Goal: Check status: Check status

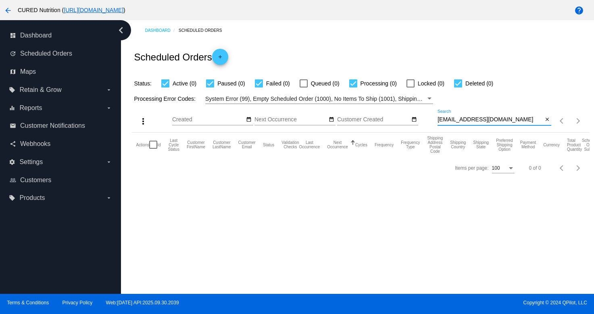
click at [472, 122] on input "[EMAIL_ADDRESS][DOMAIN_NAME]" at bounding box center [489, 119] width 105 height 6
click at [487, 118] on input "[EMAIL_ADDRESS][DOMAIN_NAME]" at bounding box center [489, 119] width 105 height 6
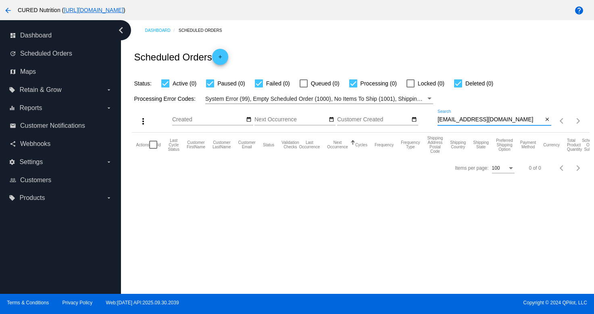
click at [487, 118] on input "[EMAIL_ADDRESS][DOMAIN_NAME]" at bounding box center [489, 119] width 105 height 6
paste input "[PERSON_NAME].[PERSON_NAME].white"
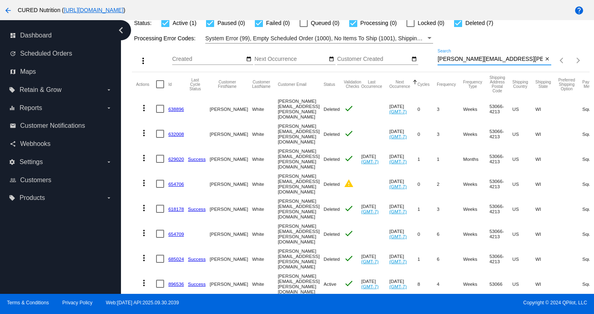
scroll to position [73, 0]
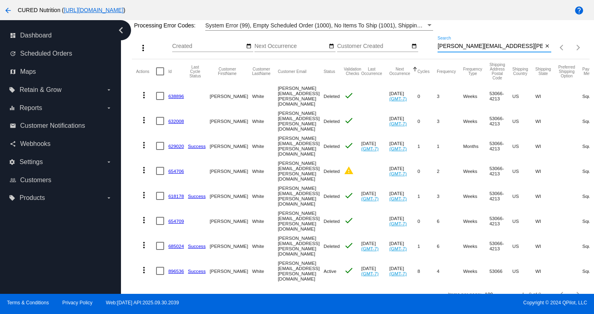
type input "[PERSON_NAME][EMAIL_ADDRESS][PERSON_NAME][DOMAIN_NAME]"
click at [175, 268] on link "896536" at bounding box center [176, 270] width 16 height 5
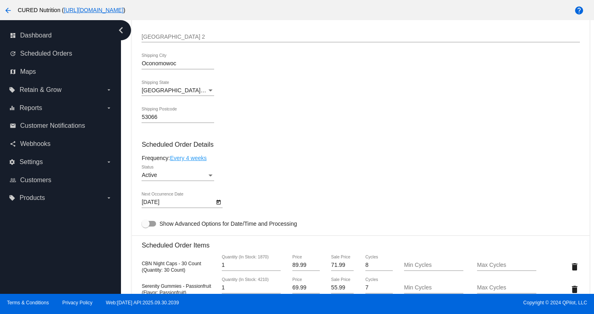
scroll to position [378, 0]
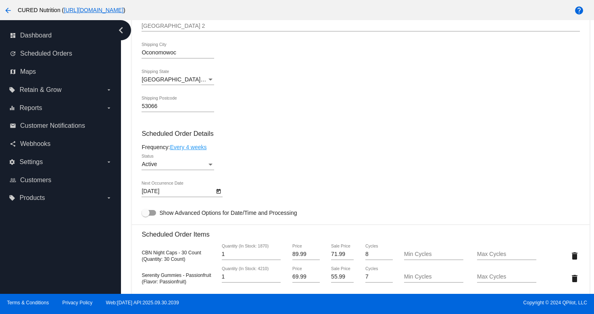
click at [193, 167] on div "Active" at bounding box center [173, 164] width 65 height 6
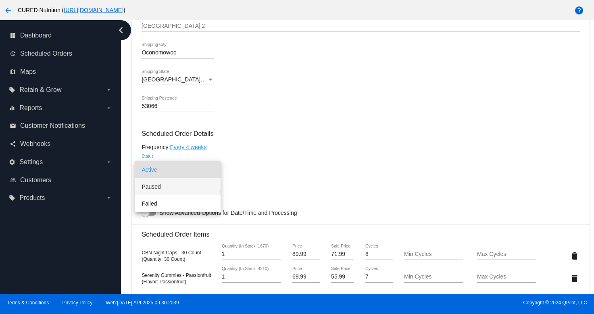
click at [189, 183] on span "Paused" at bounding box center [177, 186] width 73 height 17
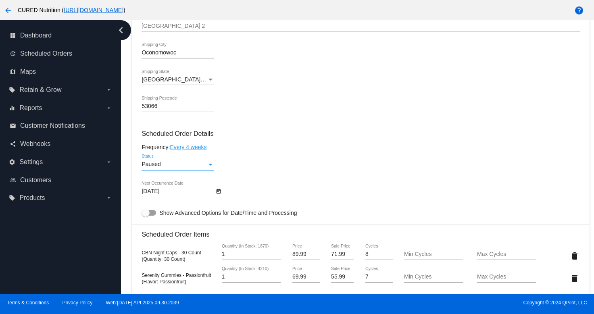
click at [252, 166] on div "Paused Status" at bounding box center [360, 165] width 438 height 23
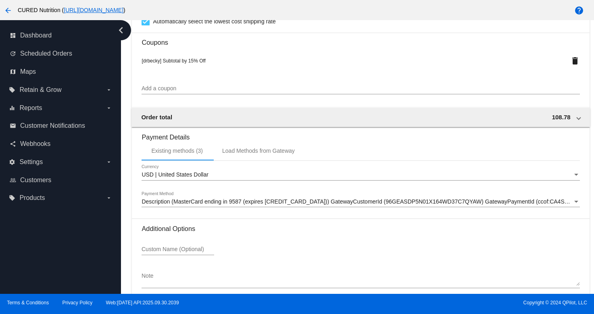
scroll to position [782, 0]
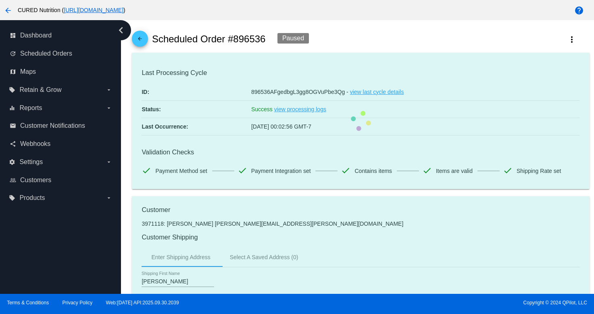
scroll to position [10, 0]
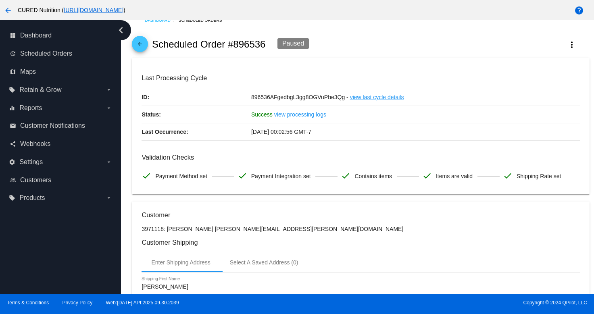
click at [144, 47] on mat-icon "arrow_back" at bounding box center [140, 46] width 10 height 10
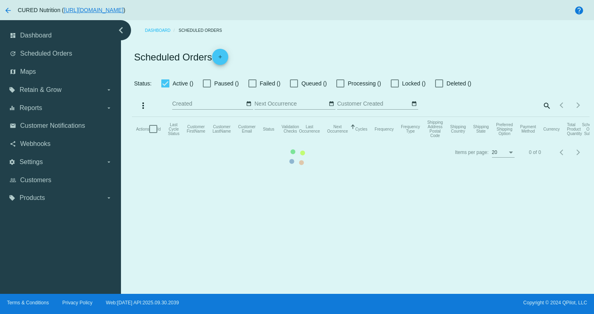
checkbox input "true"
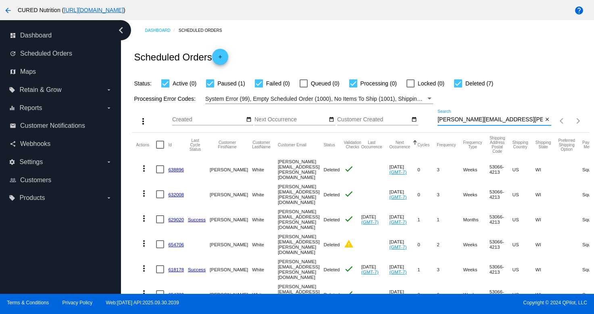
click at [470, 117] on input "[PERSON_NAME][EMAIL_ADDRESS][PERSON_NAME][DOMAIN_NAME]" at bounding box center [489, 119] width 105 height 6
click at [459, 119] on input "[PERSON_NAME][EMAIL_ADDRESS][PERSON_NAME][DOMAIN_NAME]" at bounding box center [489, 119] width 105 height 6
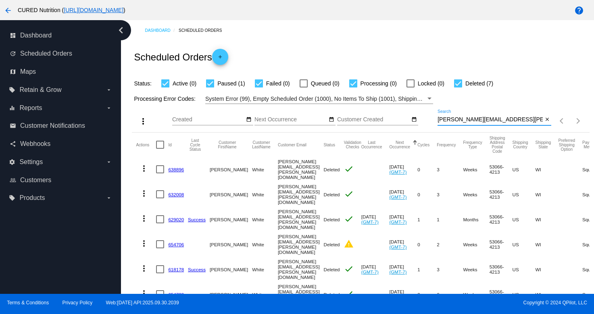
click at [459, 119] on input "[PERSON_NAME][EMAIL_ADDRESS][PERSON_NAME][DOMAIN_NAME]" at bounding box center [489, 119] width 105 height 6
paste input "jlnotareschi"
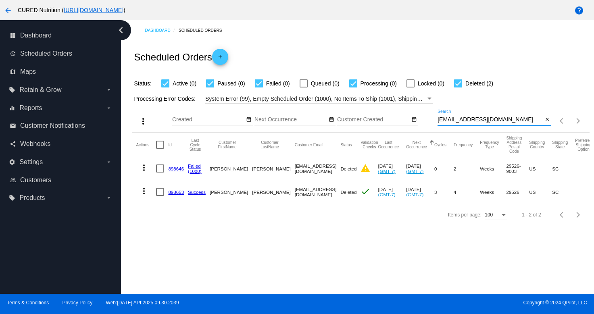
click at [471, 119] on input "[EMAIL_ADDRESS][DOMAIN_NAME]" at bounding box center [489, 119] width 105 height 6
paste input "ulesjazin"
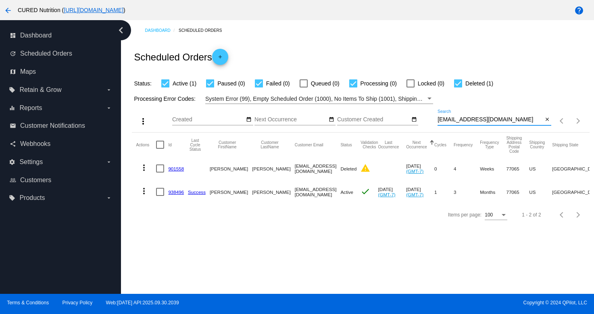
type input "[EMAIL_ADDRESS][DOMAIN_NAME]"
click at [175, 193] on link "938496" at bounding box center [176, 191] width 16 height 5
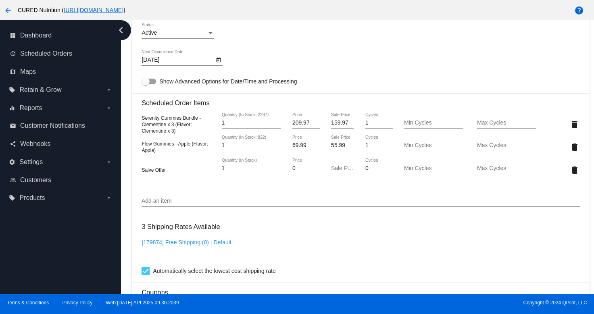
scroll to position [520, 0]
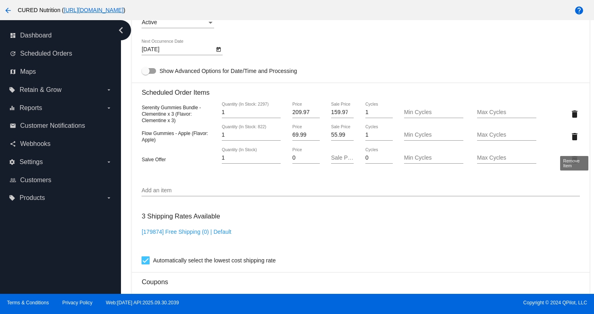
click at [575, 141] on mat-icon "delete" at bounding box center [574, 137] width 10 height 10
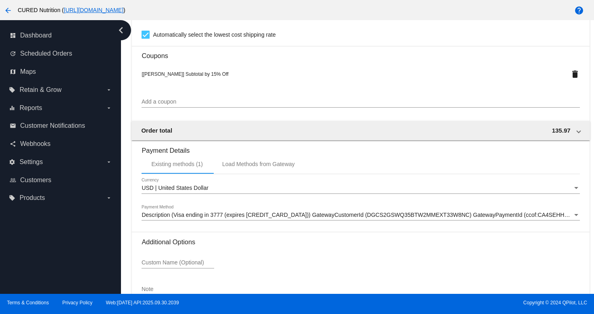
scroll to position [782, 0]
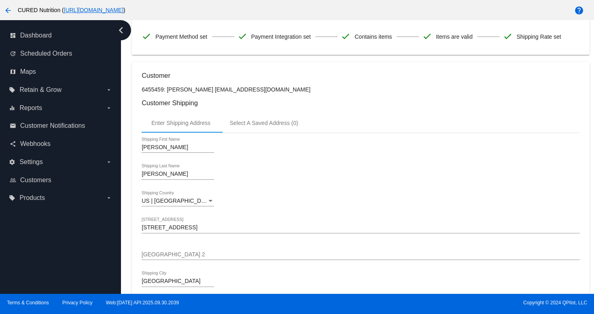
scroll to position [0, 0]
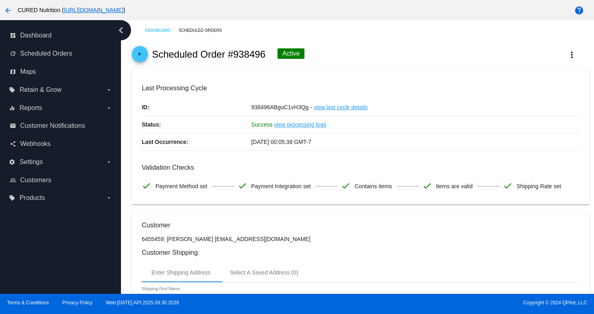
click at [141, 55] on mat-icon "arrow_back" at bounding box center [140, 56] width 10 height 10
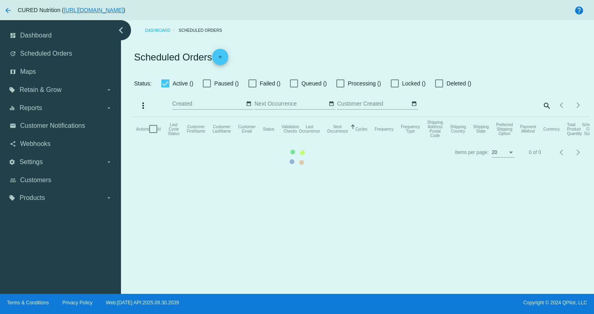
checkbox input "true"
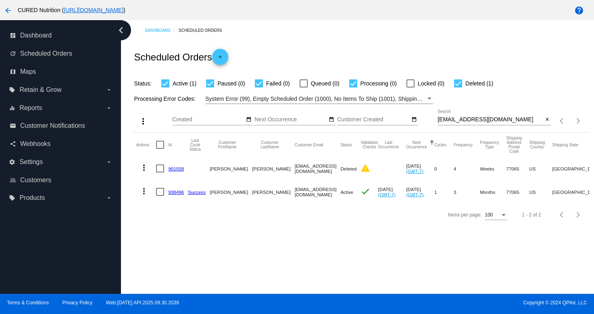
click at [476, 119] on input "[EMAIL_ADDRESS][DOMAIN_NAME]" at bounding box center [489, 119] width 105 height 6
paste input "odeebielste"
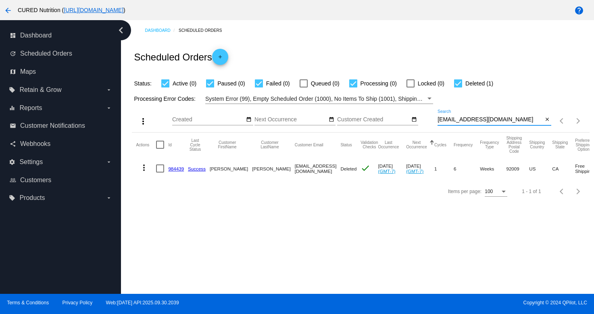
type input "[EMAIL_ADDRESS][DOMAIN_NAME]"
